Goal: Task Accomplishment & Management: Manage account settings

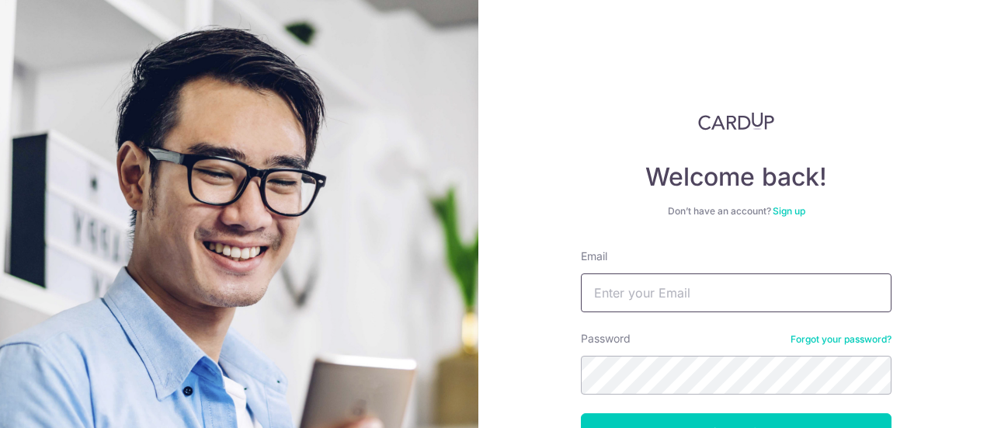
paste input "[EMAIL_ADDRESS][DOMAIN_NAME]"
type input "[EMAIL_ADDRESS][DOMAIN_NAME]"
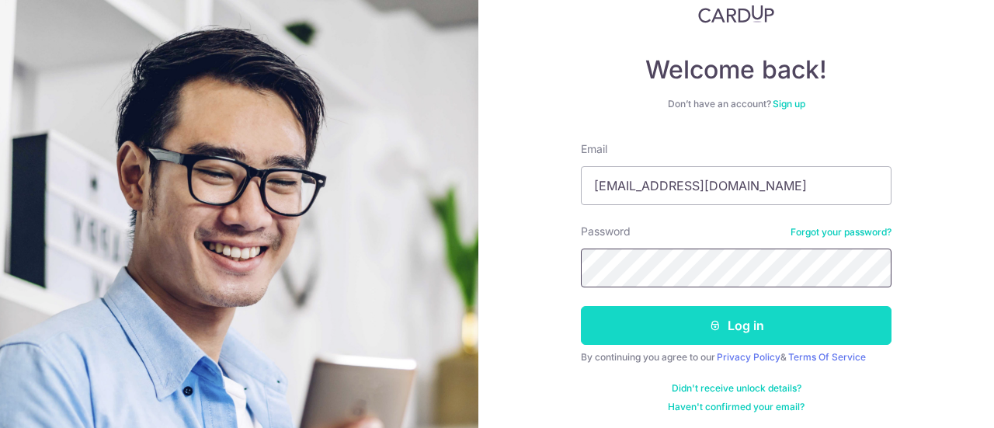
scroll to position [110, 0]
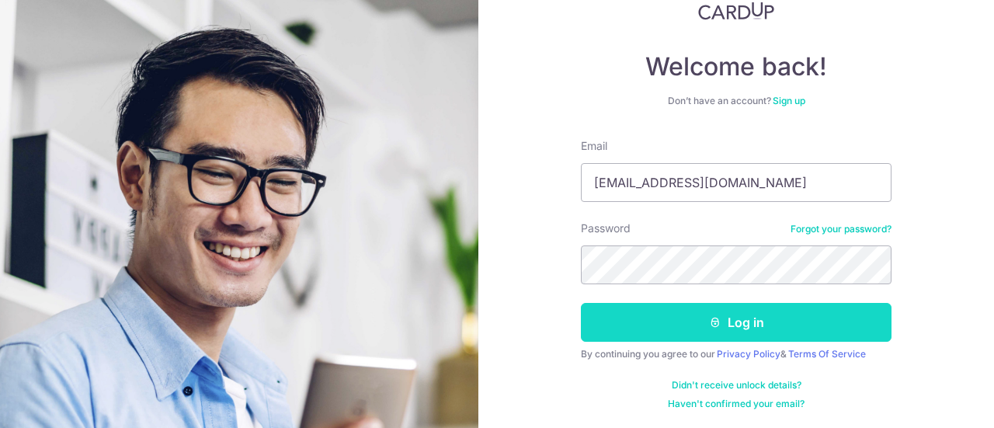
click at [641, 324] on button "Log in" at bounding box center [736, 322] width 311 height 39
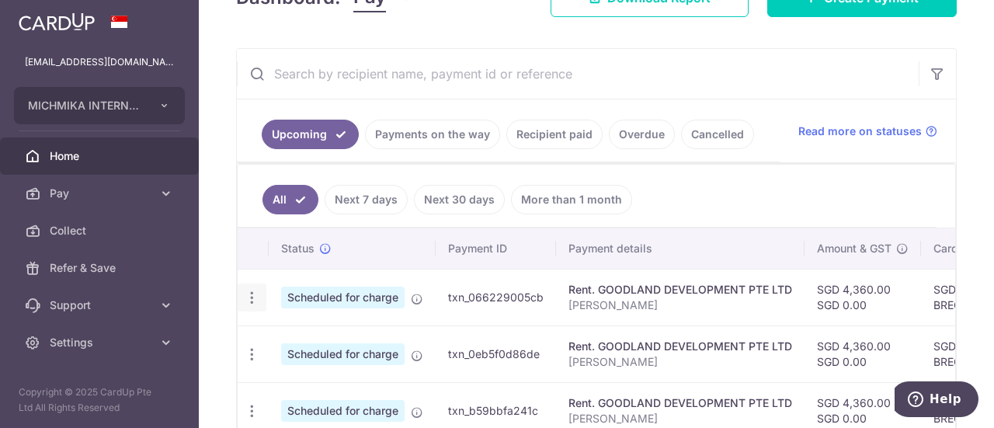
click at [248, 296] on icon "button" at bounding box center [252, 298] width 16 height 16
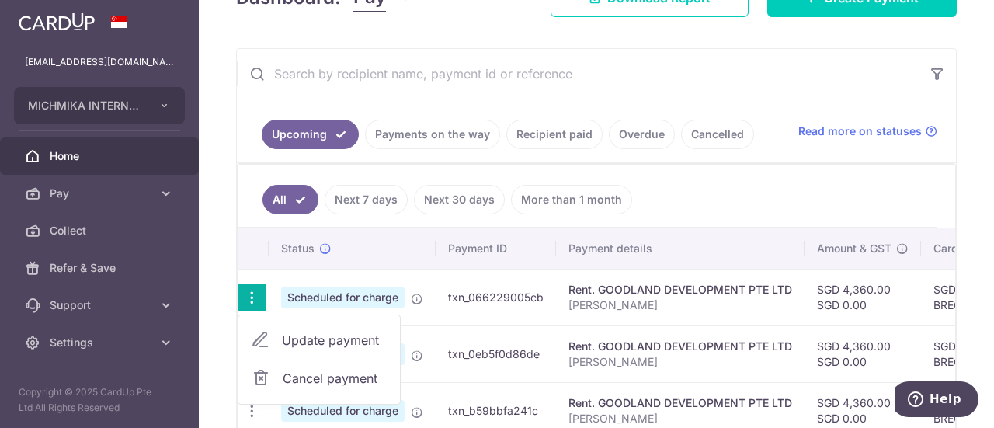
click at [548, 146] on link "Recipient paid" at bounding box center [554, 135] width 96 height 30
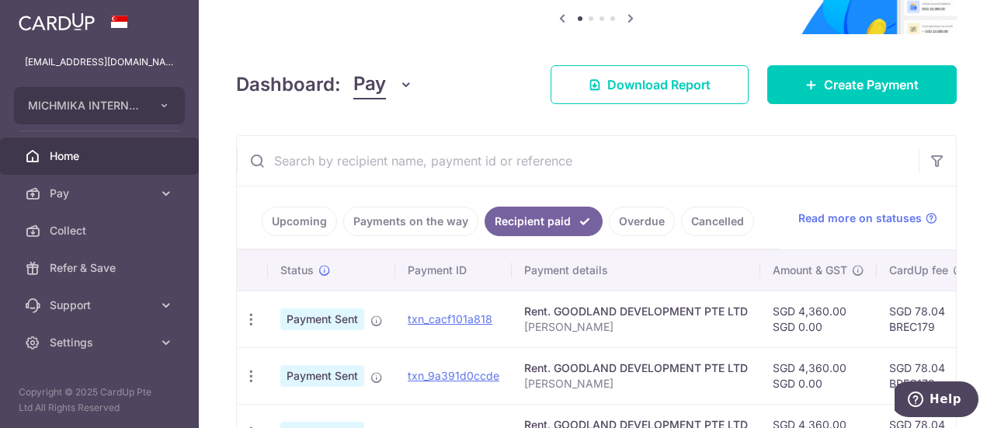
scroll to position [252, 0]
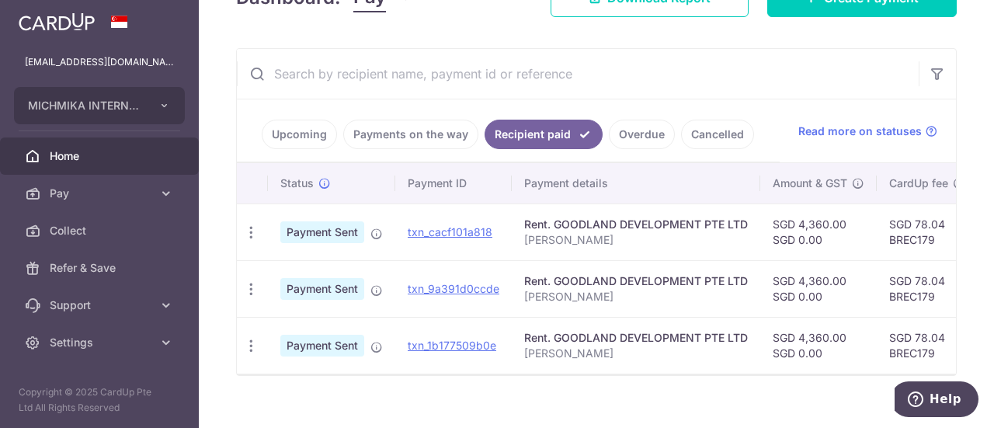
click at [301, 135] on link "Upcoming" at bounding box center [299, 135] width 75 height 30
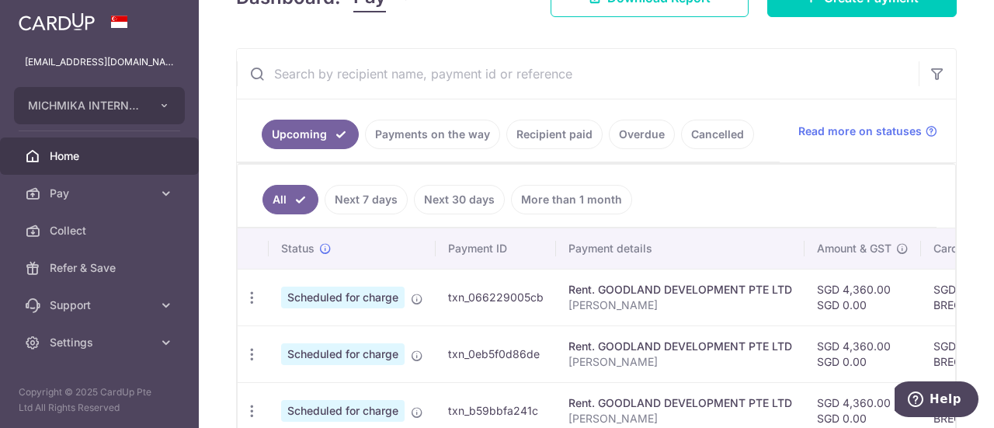
click at [541, 136] on link "Recipient paid" at bounding box center [554, 135] width 96 height 30
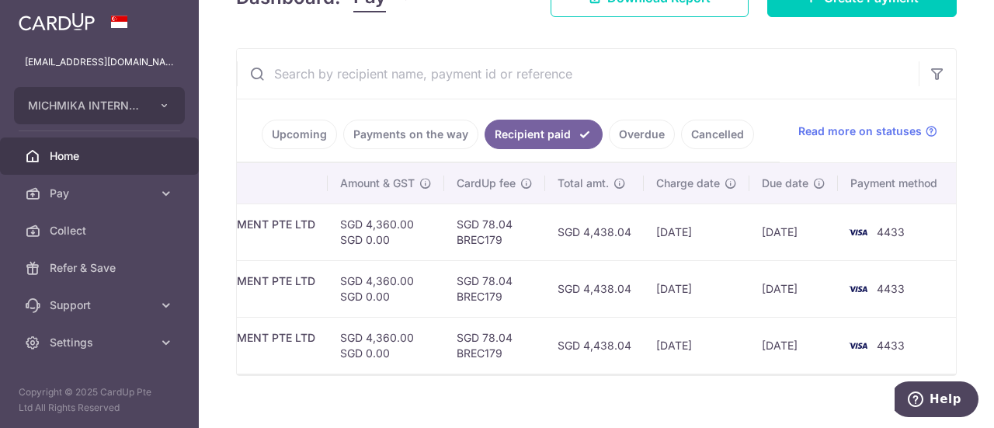
scroll to position [0, 0]
